Goal: Information Seeking & Learning: Understand process/instructions

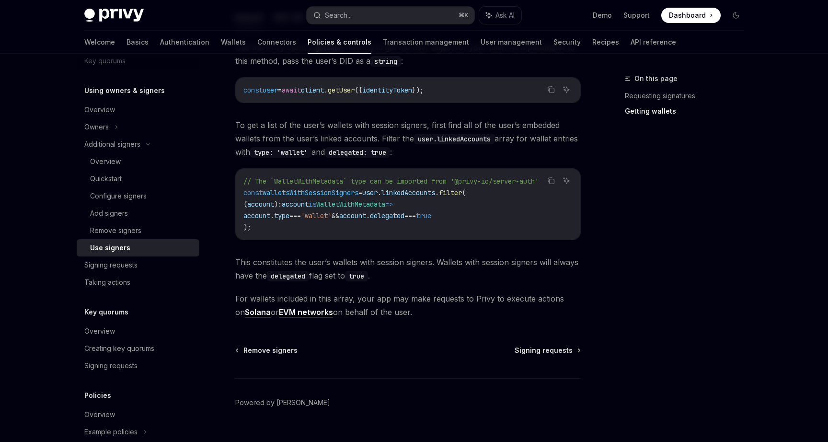
scroll to position [422, 0]
click at [535, 348] on span "Signing requests" at bounding box center [544, 352] width 58 height 10
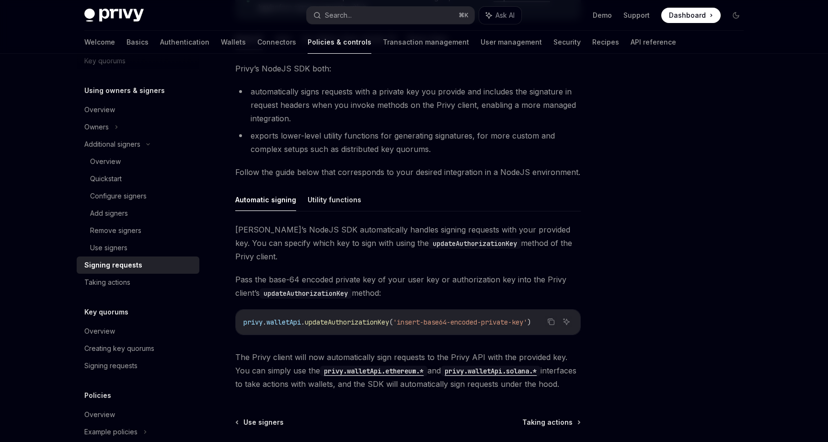
scroll to position [189, 0]
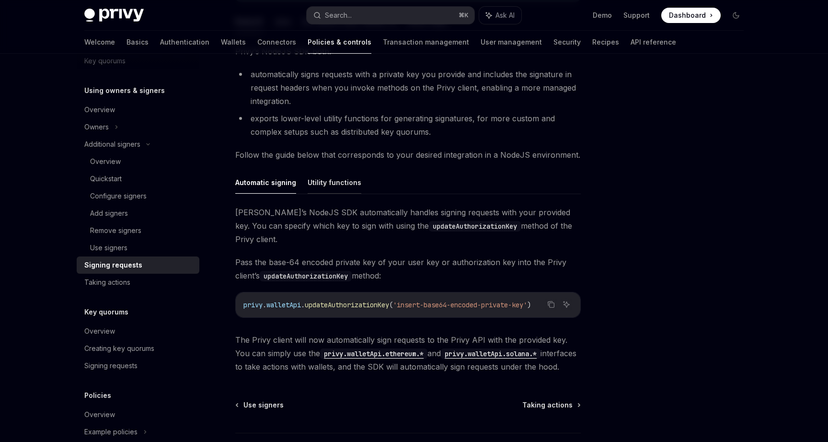
click at [347, 189] on button "Utility functions" at bounding box center [335, 182] width 54 height 23
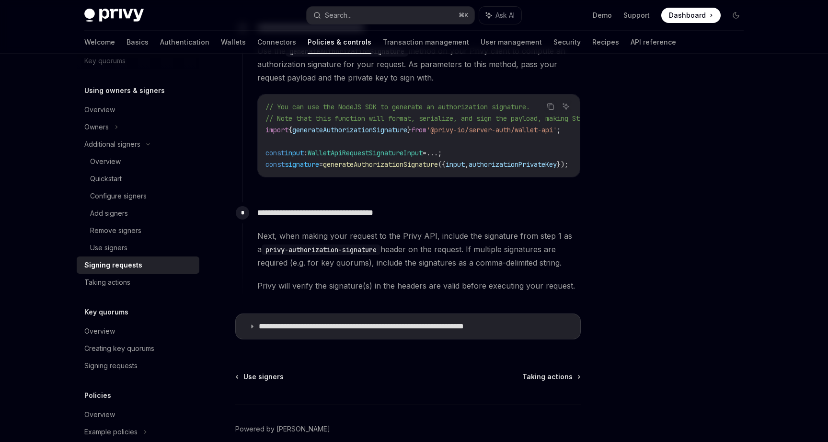
scroll to position [502, 0]
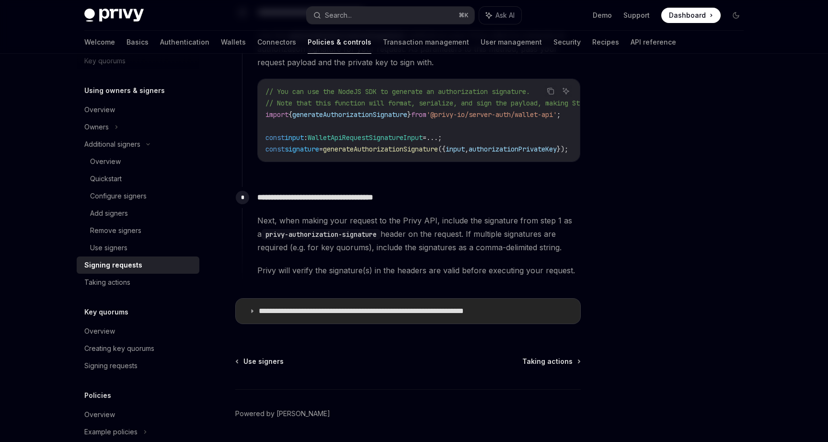
click at [389, 312] on p "**********" at bounding box center [391, 311] width 265 height 10
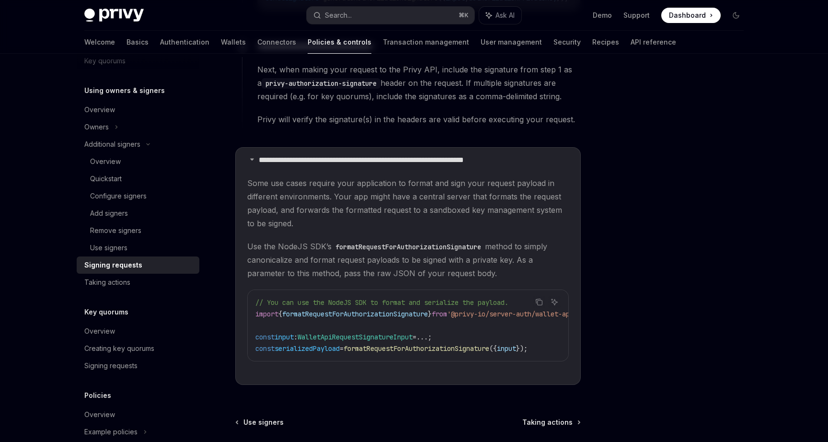
scroll to position [654, 0]
click at [419, 270] on span "Use the NodeJS SDK’s formatRequestForAuthorizationSignature method to simply ca…" at bounding box center [408, 259] width 322 height 40
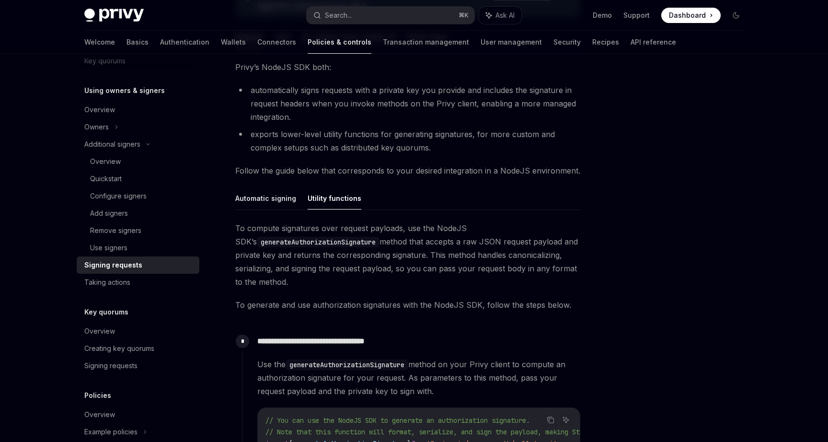
scroll to position [176, 0]
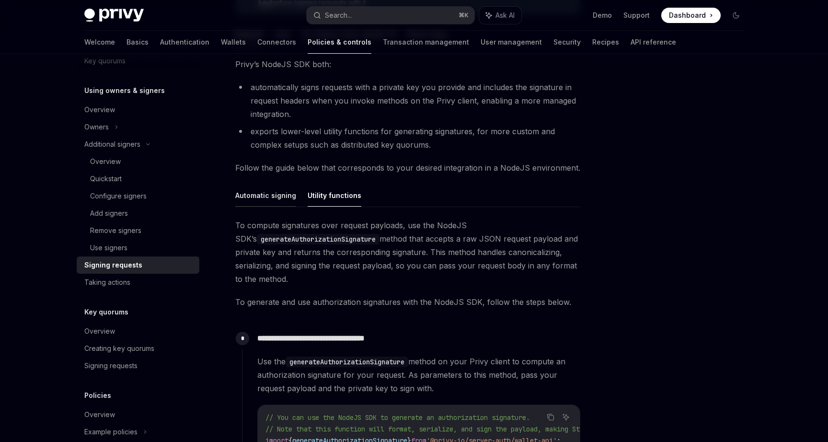
click at [279, 197] on button "Automatic signing" at bounding box center [265, 195] width 61 height 23
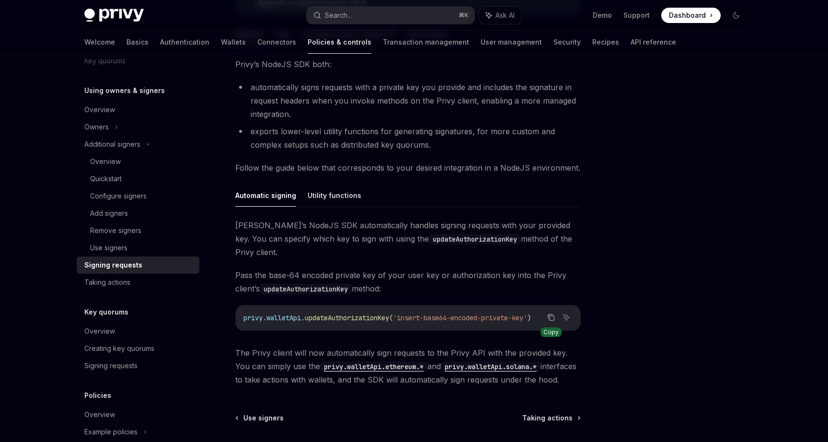
click at [550, 313] on icon "Copy the contents from the code block" at bounding box center [551, 317] width 8 height 8
click at [334, 203] on button "Utility functions" at bounding box center [335, 195] width 54 height 23
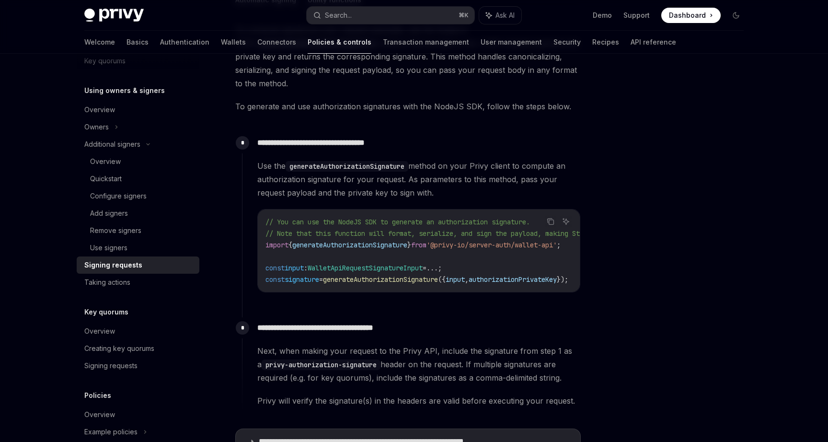
scroll to position [372, 0]
click at [357, 277] on span "generateAuthorizationSignature" at bounding box center [380, 279] width 115 height 9
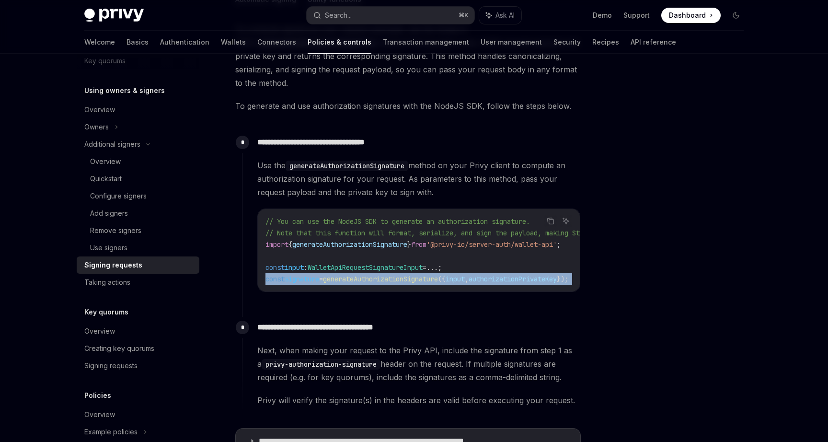
click at [357, 277] on span "generateAuthorizationSignature" at bounding box center [380, 279] width 115 height 9
copy code "const signature = generateAuthorizationSignature ({ input , authorizationPrivat…"
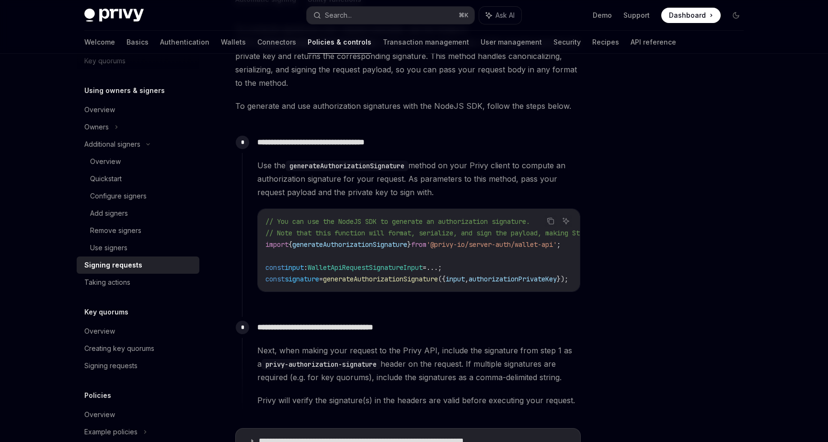
click at [327, 246] on span "generateAuthorizationSignature" at bounding box center [349, 244] width 115 height 9
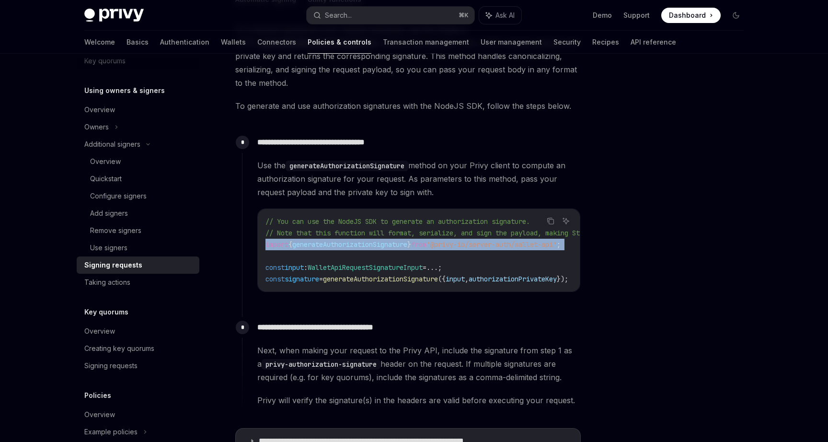
click at [327, 246] on span "generateAuthorizationSignature" at bounding box center [349, 244] width 115 height 9
copy code "import { generateAuthorizationSignature } from '@privy-io/server-auth/wallet-ap…"
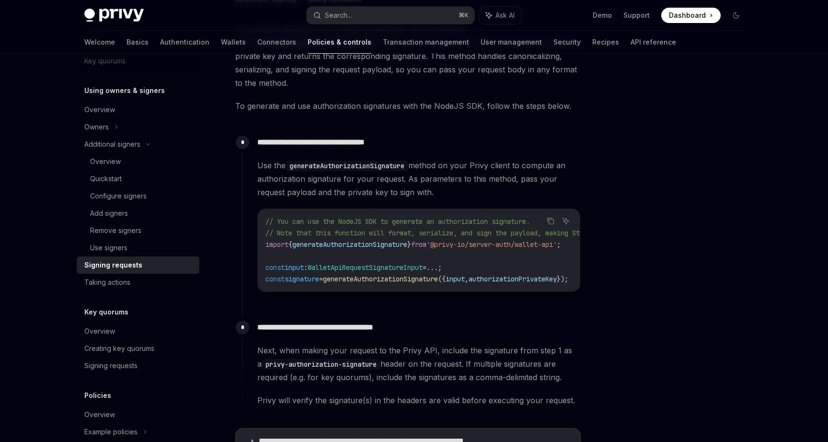
click at [339, 271] on span "WalletApiRequestSignatureInput" at bounding box center [365, 267] width 115 height 9
copy code "const input : WalletApiRequestSignatureInput = ... ;"
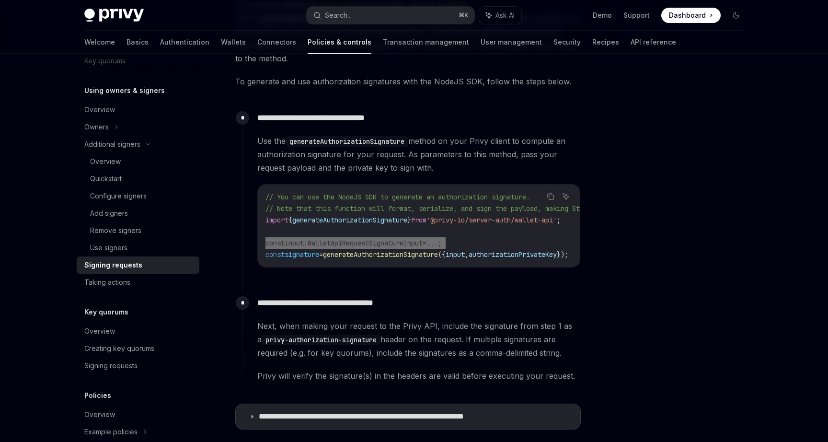
scroll to position [413, 0]
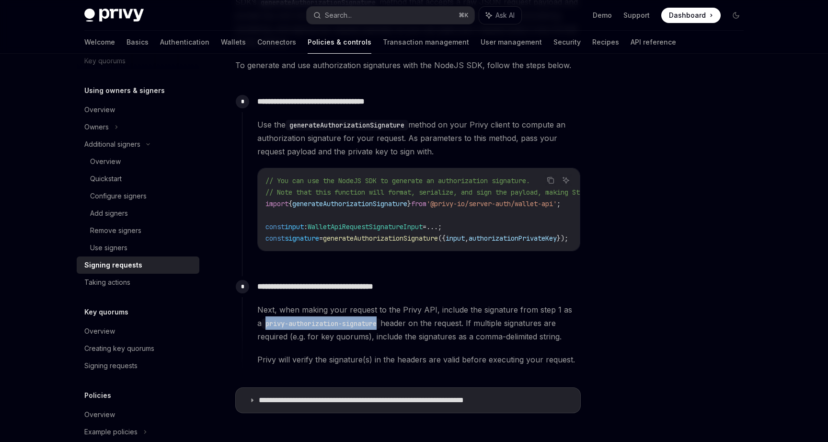
drag, startPoint x: 379, startPoint y: 328, endPoint x: 261, endPoint y: 329, distance: 117.9
click at [262, 329] on code "privy-authorization-signature" at bounding box center [321, 323] width 119 height 11
copy code "privy-authorization-signature"
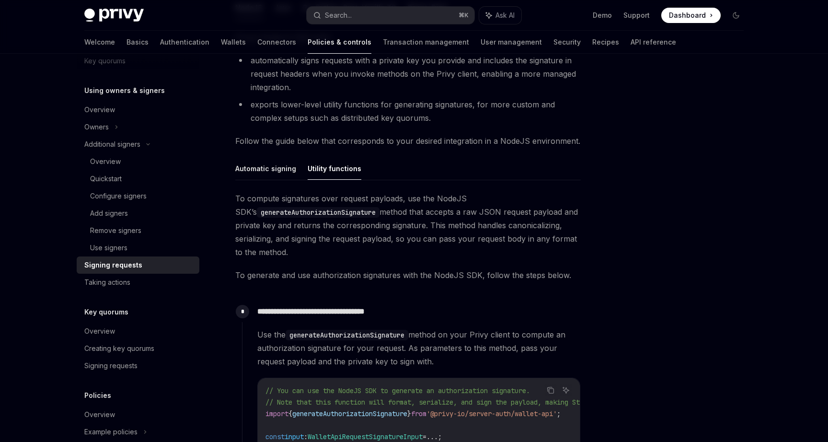
scroll to position [206, 0]
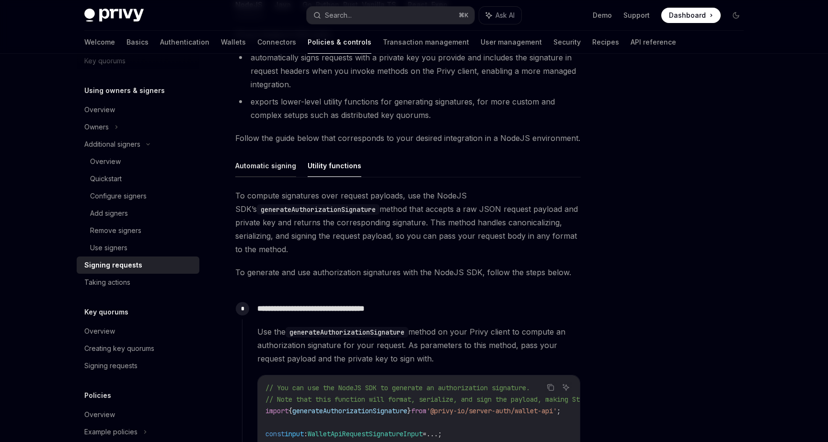
click at [276, 165] on button "Automatic signing" at bounding box center [265, 165] width 61 height 23
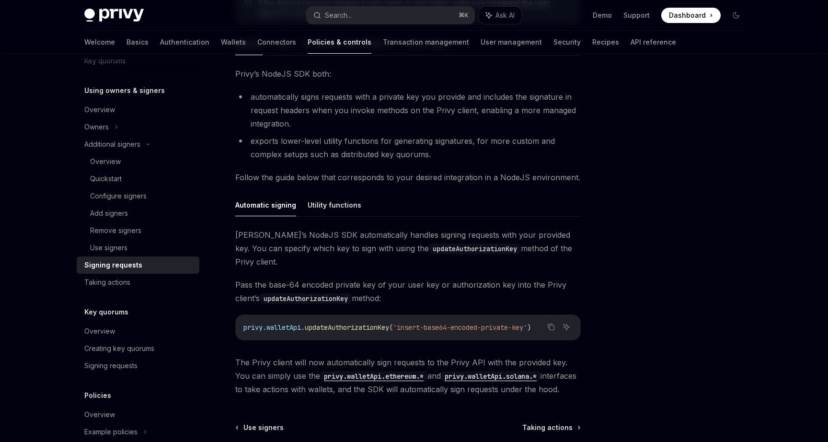
scroll to position [188, 0]
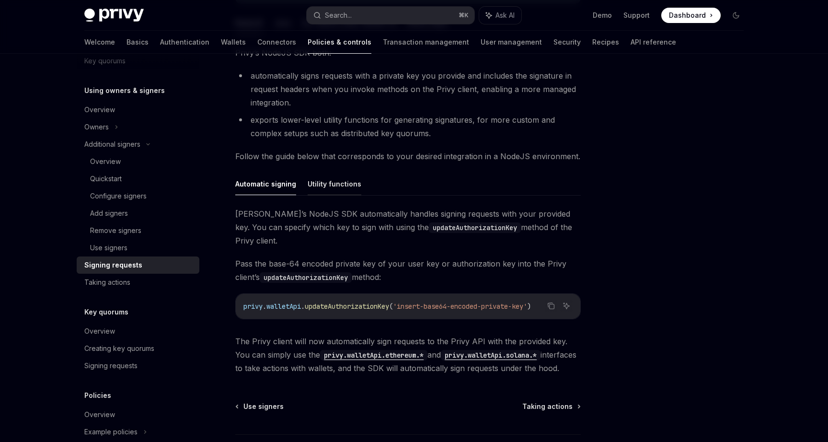
click at [332, 184] on button "Utility functions" at bounding box center [335, 184] width 54 height 23
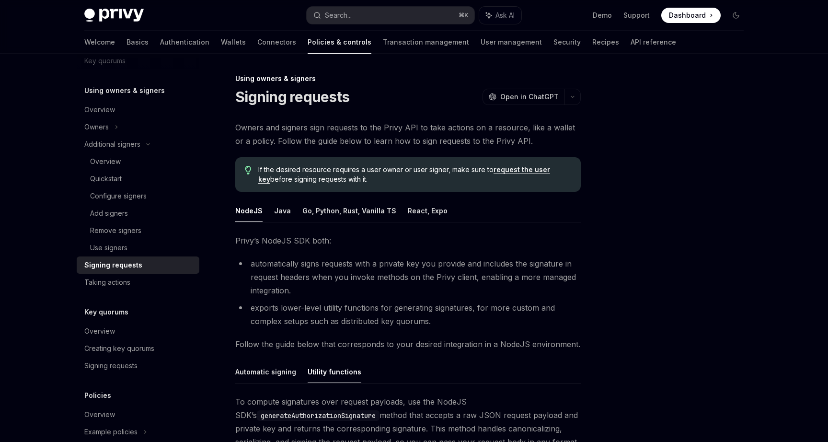
click at [512, 170] on link "request the user key" at bounding box center [404, 174] width 292 height 18
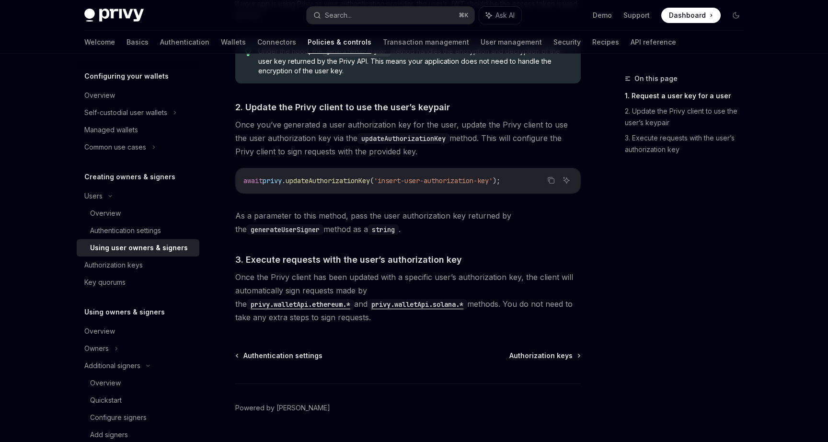
scroll to position [670, 0]
click at [550, 356] on span "Authorization keys" at bounding box center [540, 354] width 63 height 10
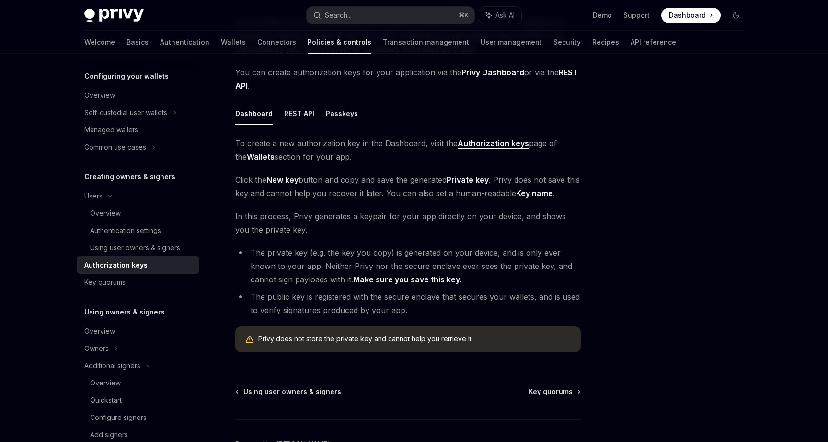
scroll to position [109, 0]
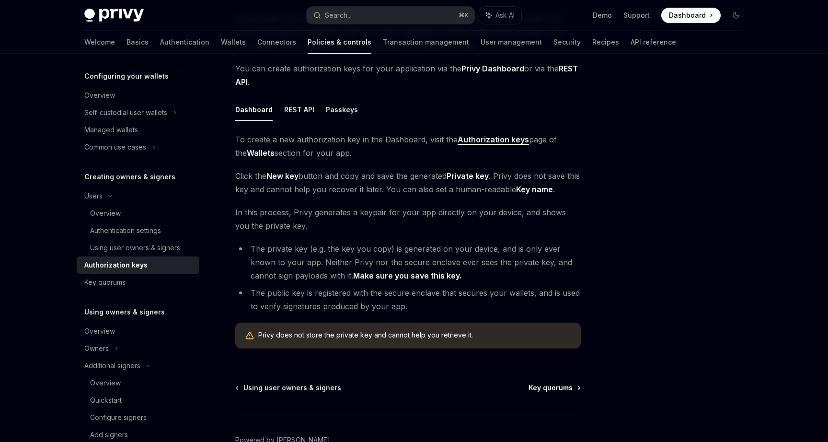
click at [538, 385] on span "Key quorums" at bounding box center [551, 388] width 44 height 10
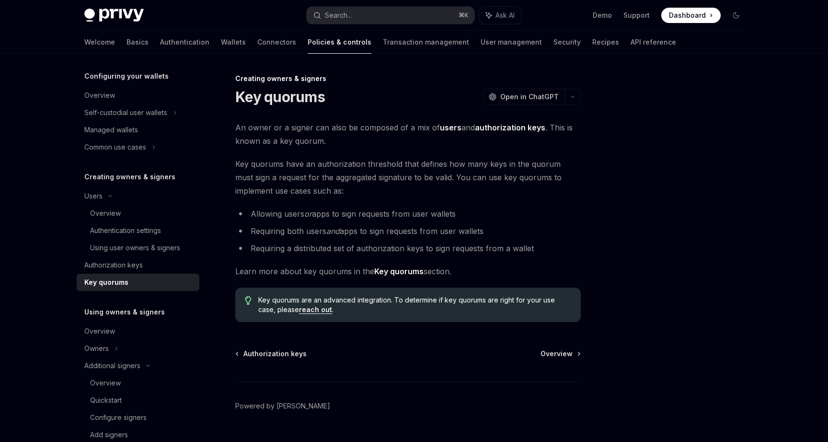
scroll to position [10, 0]
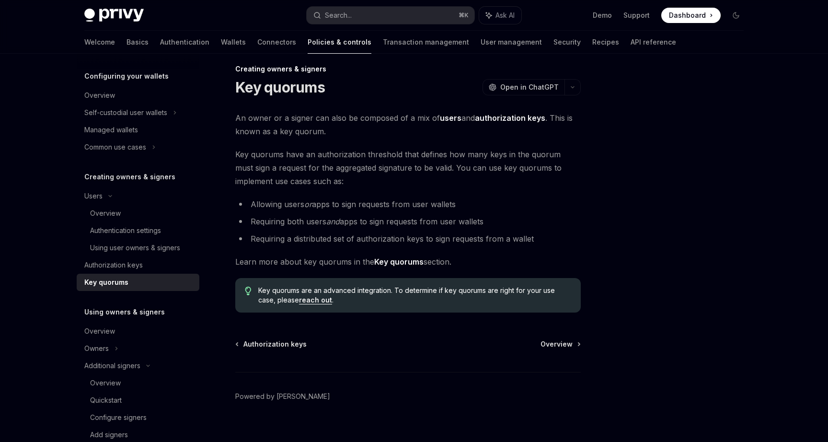
click at [393, 263] on strong "Key quorums" at bounding box center [398, 262] width 49 height 10
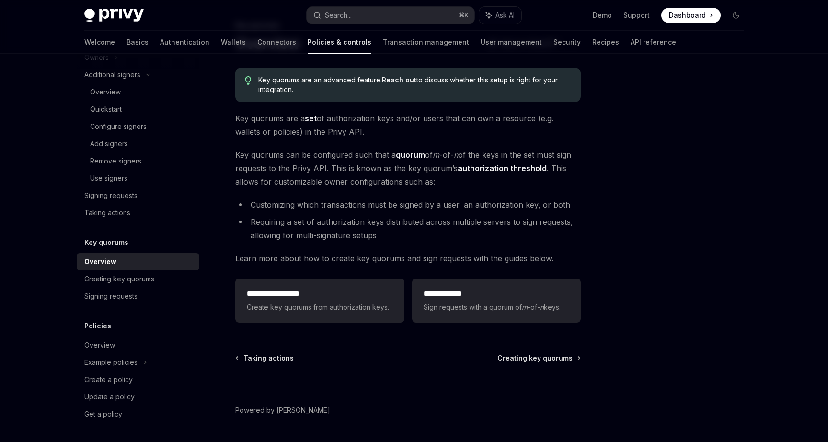
scroll to position [54, 0]
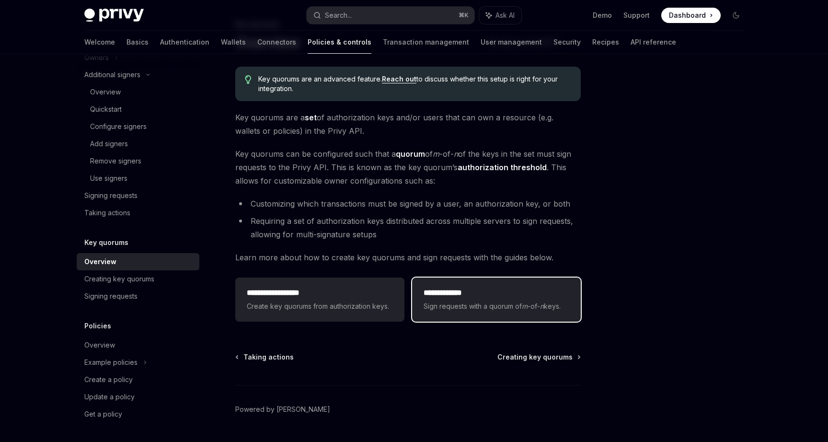
click at [482, 295] on h2 "**********" at bounding box center [497, 293] width 146 height 12
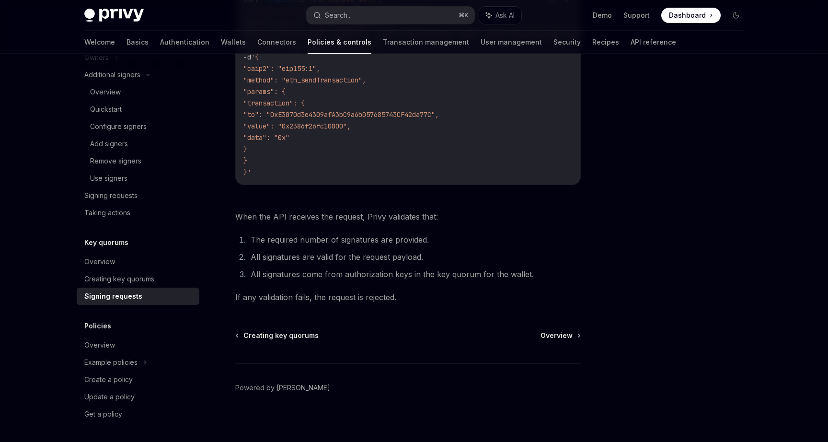
scroll to position [344, 0]
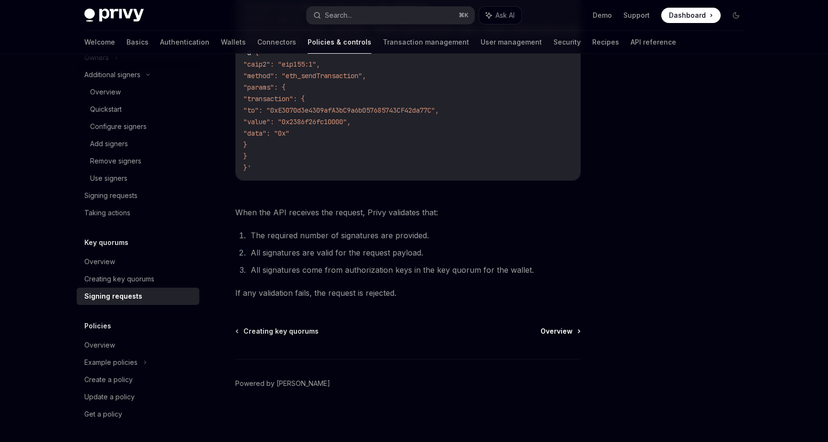
click at [554, 329] on span "Overview" at bounding box center [557, 331] width 32 height 10
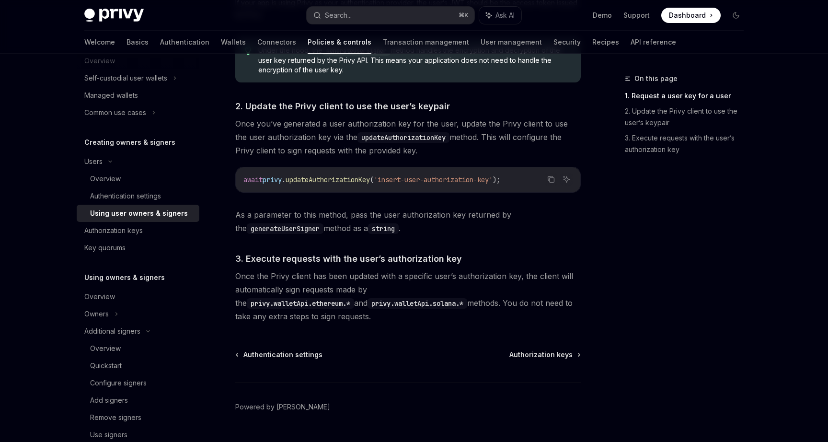
scroll to position [670, 0]
click at [368, 303] on code "privy.walletApi.solana.*" at bounding box center [418, 303] width 100 height 11
type textarea "*"
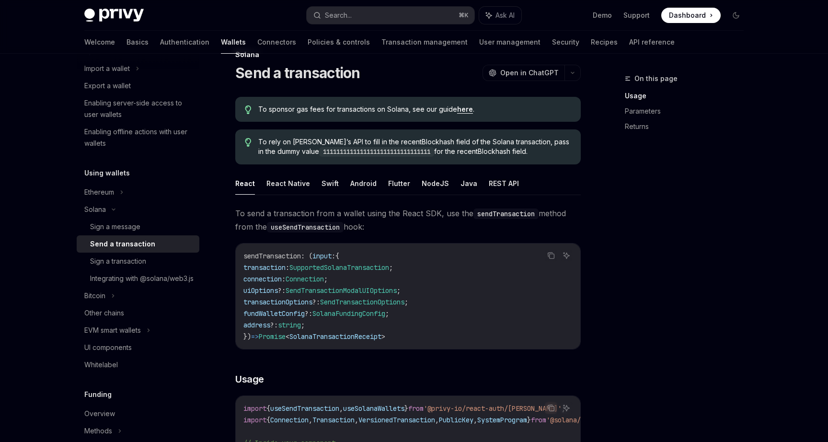
scroll to position [13, 0]
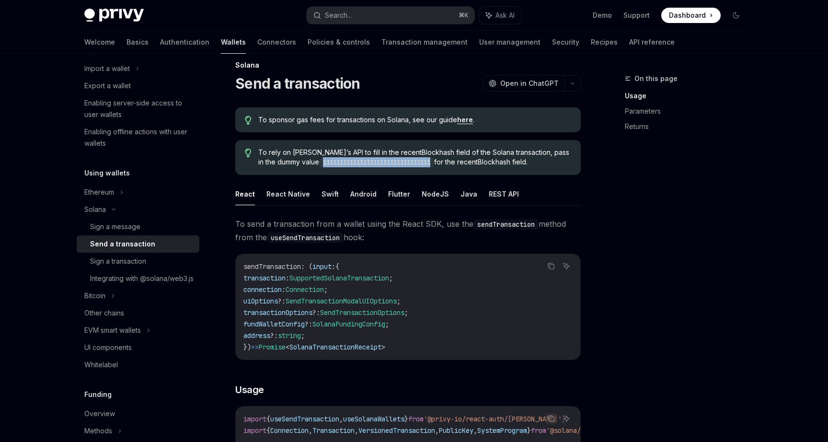
drag, startPoint x: 420, startPoint y: 161, endPoint x: 305, endPoint y: 164, distance: 115.0
click at [319, 164] on code "11111111111111111111111111111111" at bounding box center [376, 163] width 115 height 10
copy code "11111111111111111111111111111111"
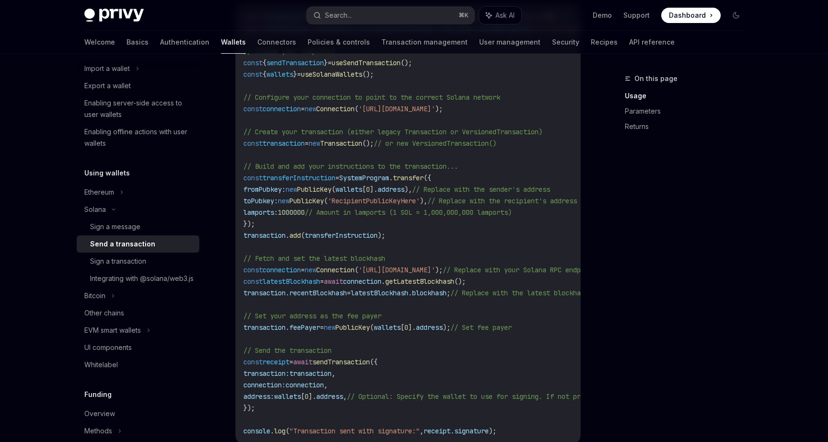
scroll to position [416, 0]
click at [342, 17] on div "Search..." at bounding box center [338, 16] width 27 height 12
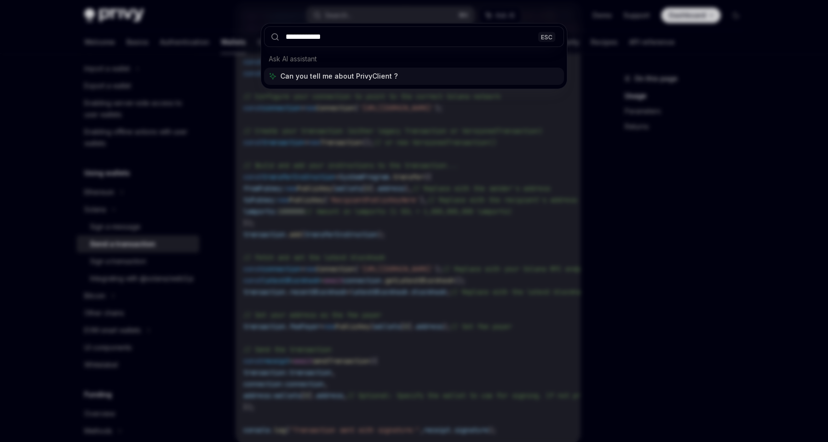
type input "**********"
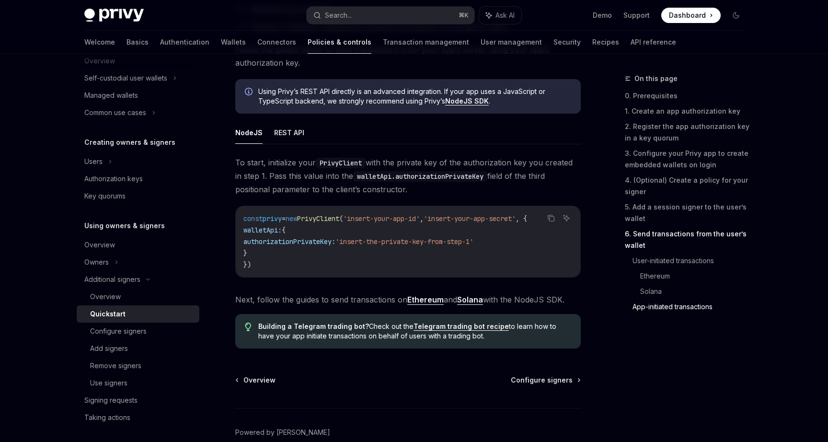
scroll to position [2434, 0]
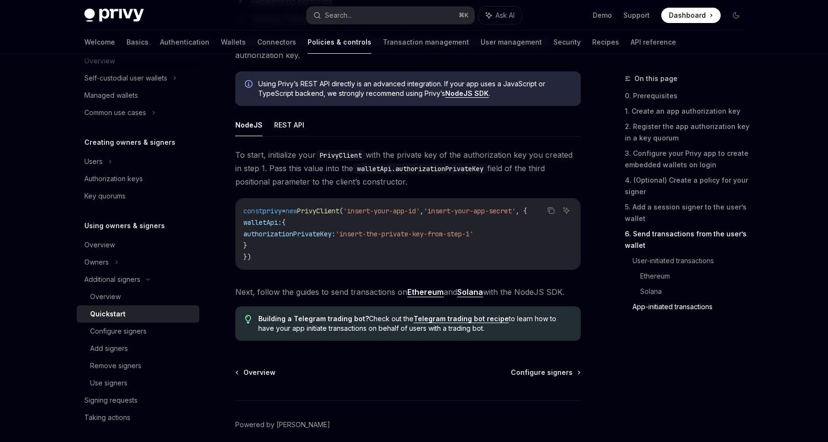
click at [472, 297] on link "Solana" at bounding box center [470, 292] width 26 height 10
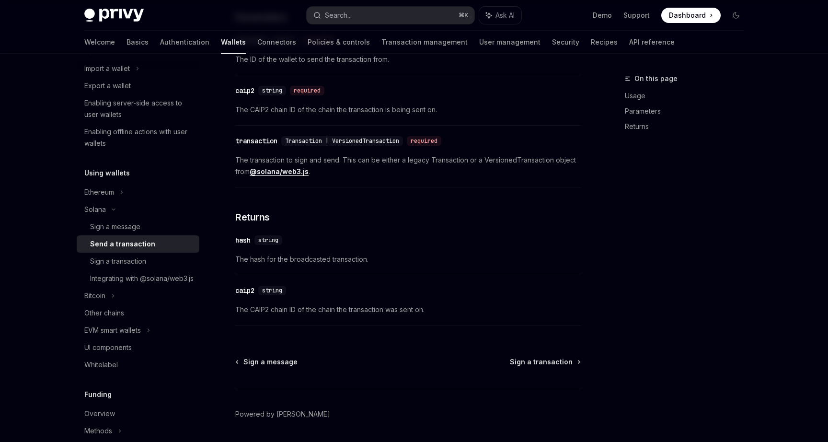
scroll to position [678, 0]
click at [153, 265] on div "Sign a transaction" at bounding box center [142, 261] width 104 height 12
type textarea "*"
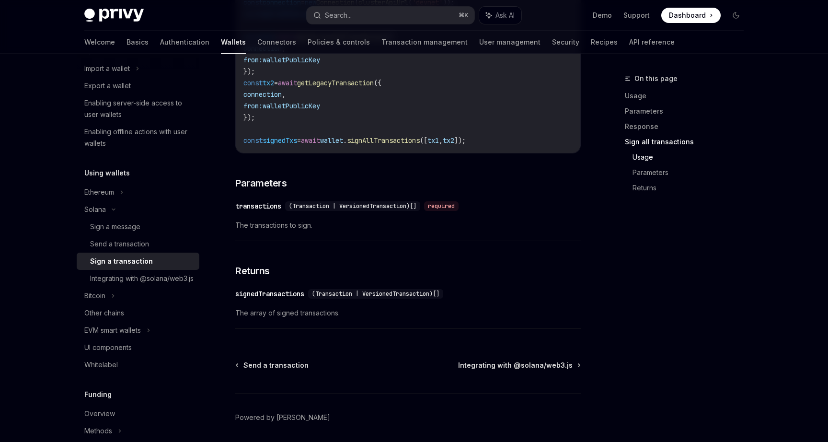
scroll to position [1462, 0]
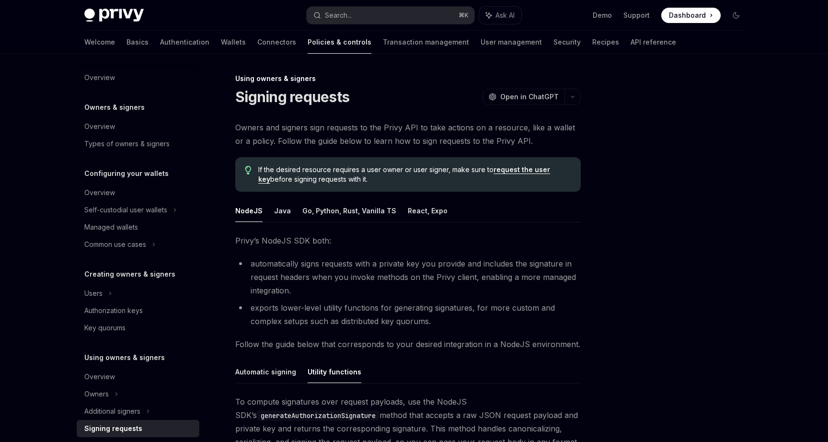
scroll to position [297, 0]
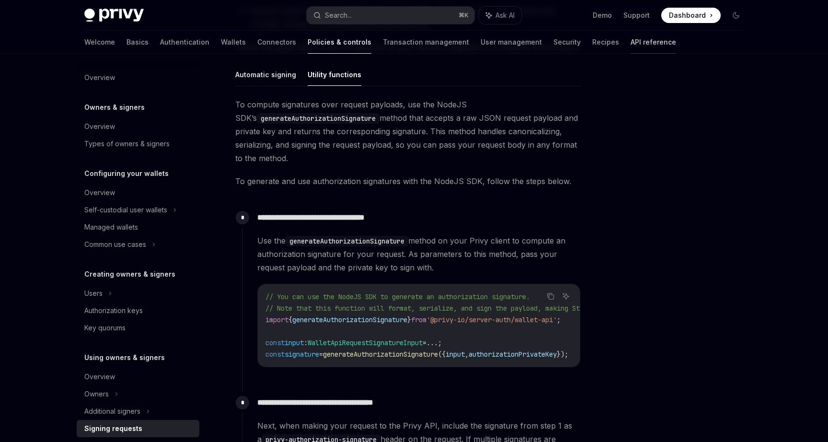
click at [631, 44] on link "API reference" at bounding box center [654, 42] width 46 height 23
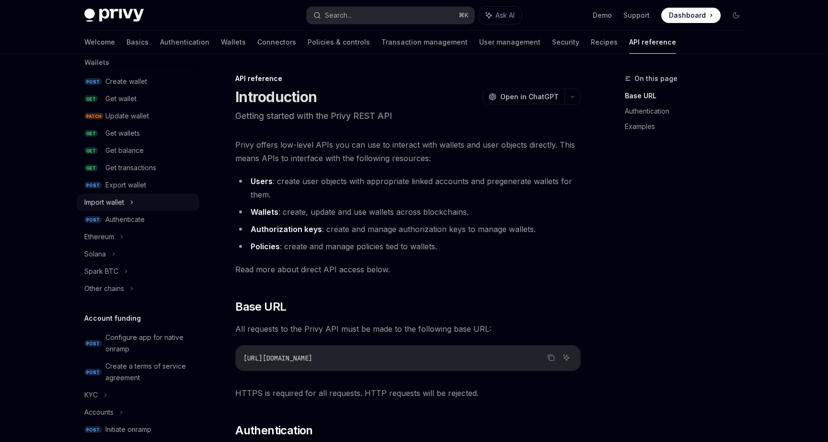
scroll to position [104, 0]
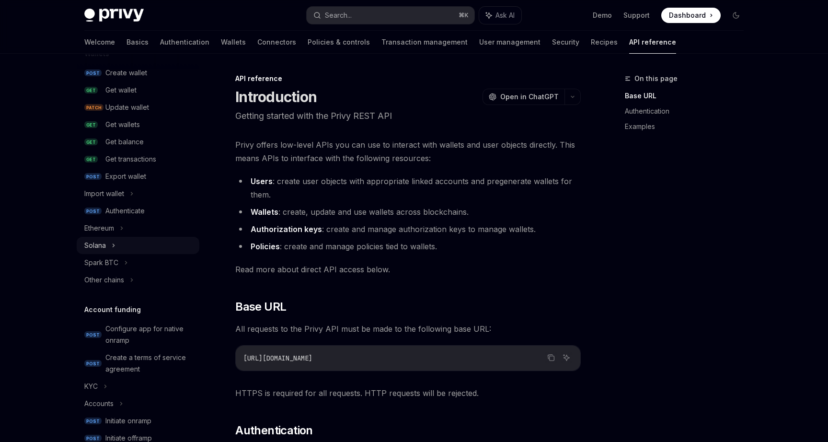
click at [106, 250] on div "Solana" at bounding box center [138, 245] width 123 height 17
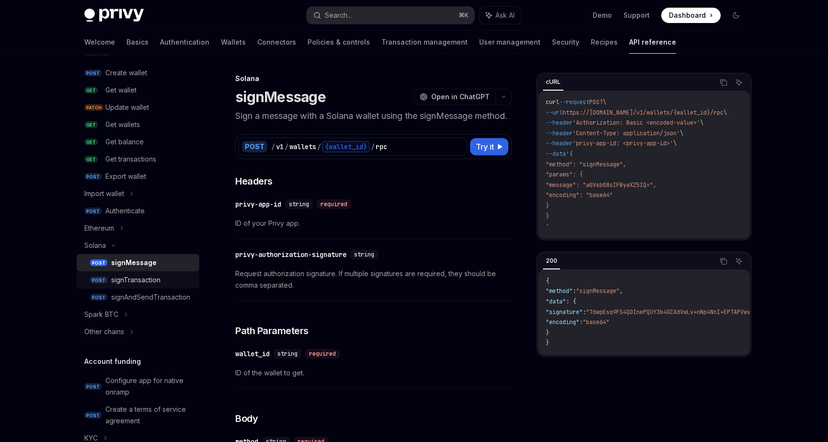
click at [140, 280] on div "signTransaction" at bounding box center [135, 280] width 49 height 12
type textarea "*"
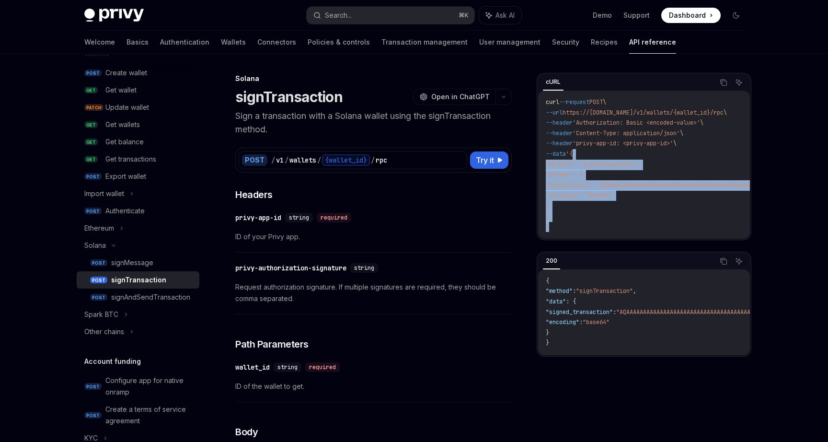
drag, startPoint x: 551, startPoint y: 223, endPoint x: 580, endPoint y: 158, distance: 71.9
click at [573, 158] on span "'{" at bounding box center [569, 154] width 7 height 8
drag, startPoint x: 552, startPoint y: 214, endPoint x: 580, endPoint y: 156, distance: 64.7
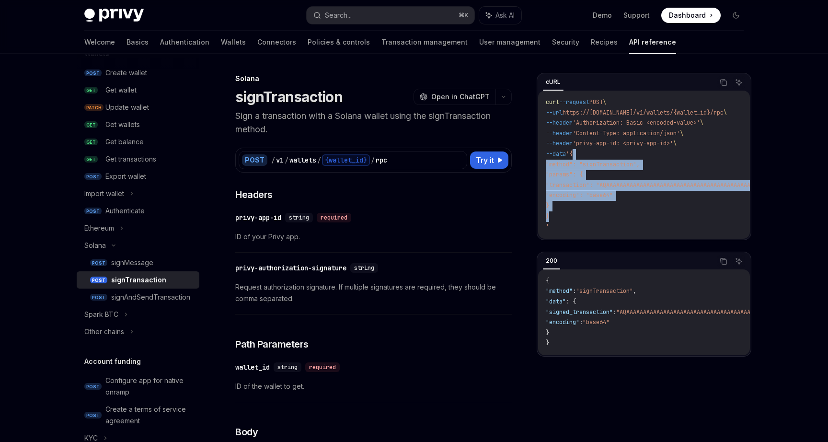
copy code "{ "method": "signTransaction", "params": { "transaction": "AQAAAAAAAAAAAAAAAAAA…"
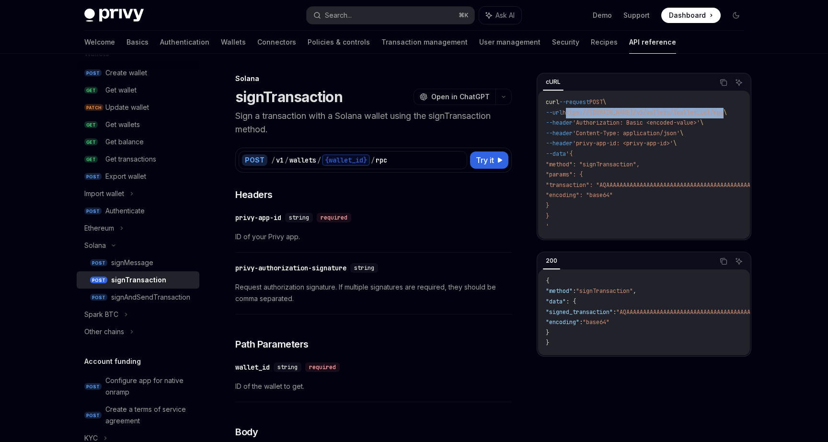
drag, startPoint x: 736, startPoint y: 112, endPoint x: 573, endPoint y: 110, distance: 162.9
click at [572, 110] on span "--url https://[DOMAIN_NAME]/v1/wallets/{wallet_id}/rpc \" at bounding box center [636, 113] width 181 height 8
copy span "https://[DOMAIN_NAME]/v1/wallets/{wallet_id}/rpc"
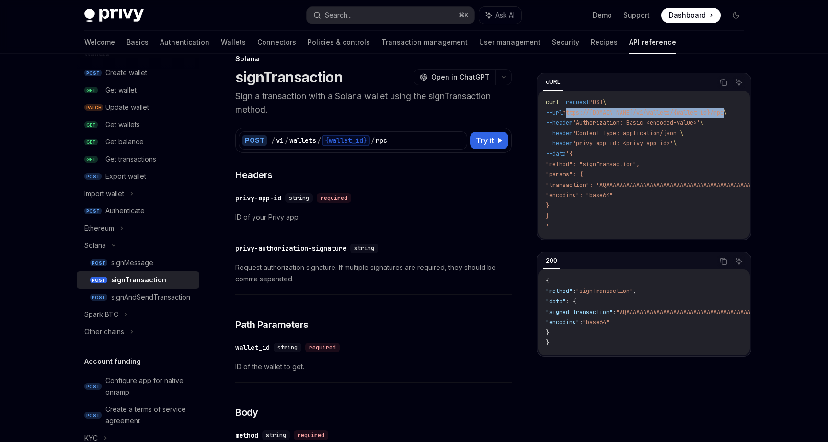
scroll to position [18, 0]
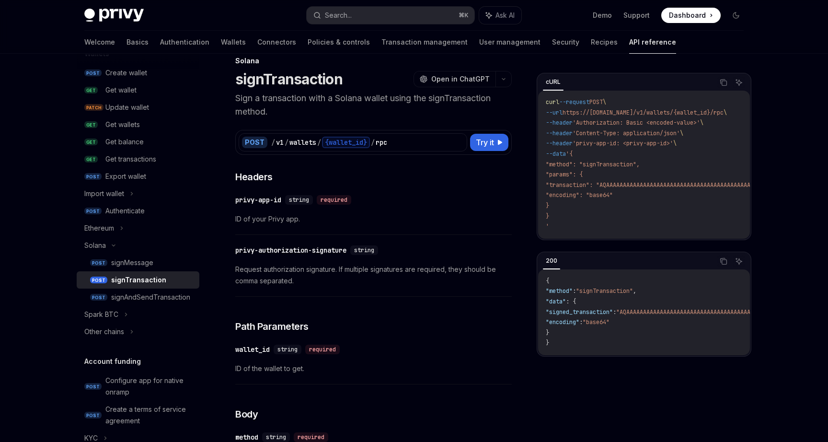
click at [649, 144] on span "'privy-app-id: <privy-app-id>'" at bounding box center [623, 143] width 101 height 8
drag, startPoint x: 715, startPoint y: 122, endPoint x: 584, endPoint y: 119, distance: 131.3
click at [584, 119] on span "--header 'Authorization: Basic <encoded-value>' \" at bounding box center [625, 123] width 158 height 8
copy span "'Authorization: Basic <encoded-value>'"
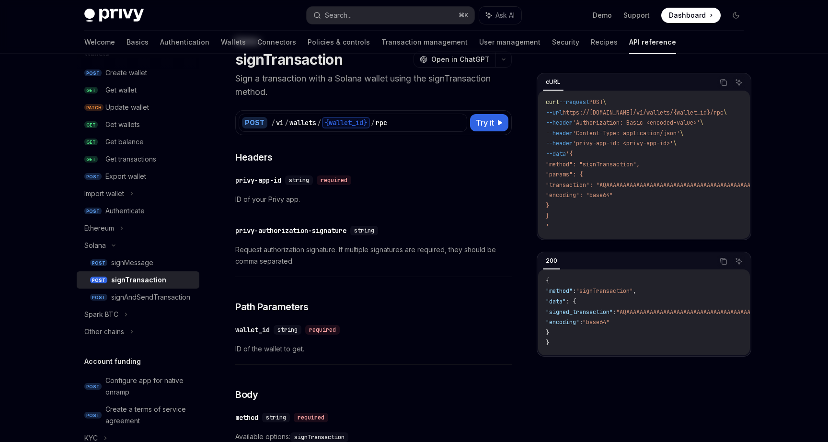
scroll to position [0, 0]
